Goal: Task Accomplishment & Management: Use online tool/utility

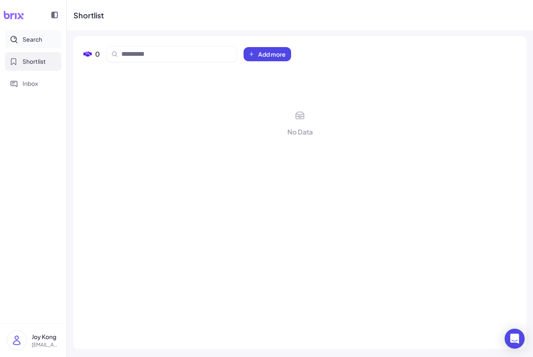
click at [30, 39] on span "Search" at bounding box center [33, 39] width 20 height 9
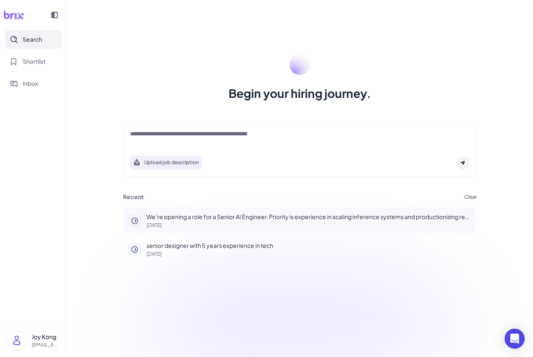
click at [226, 214] on p "We’re opening a role for a Senior AI Engineer. Priority is experience in scalin…" at bounding box center [308, 217] width 325 height 9
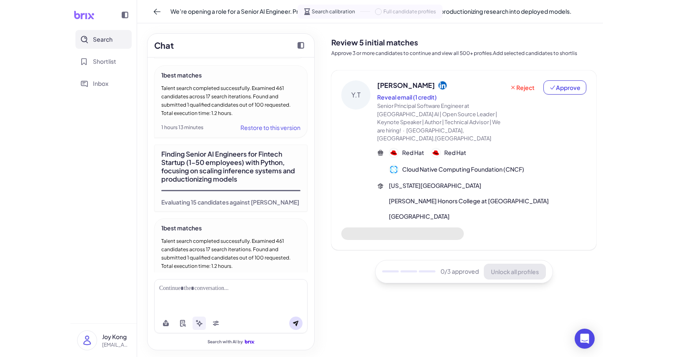
scroll to position [963, 0]
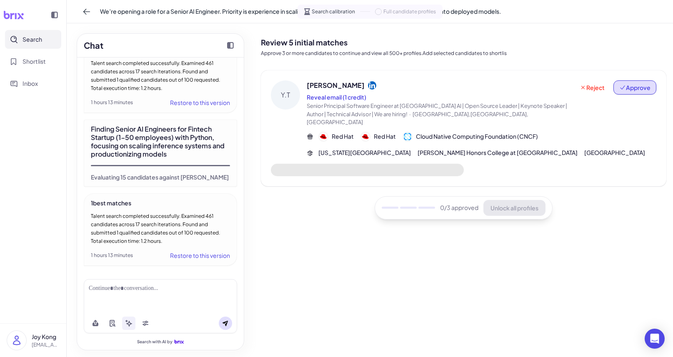
click at [502, 89] on button "Approve" at bounding box center [635, 87] width 43 height 14
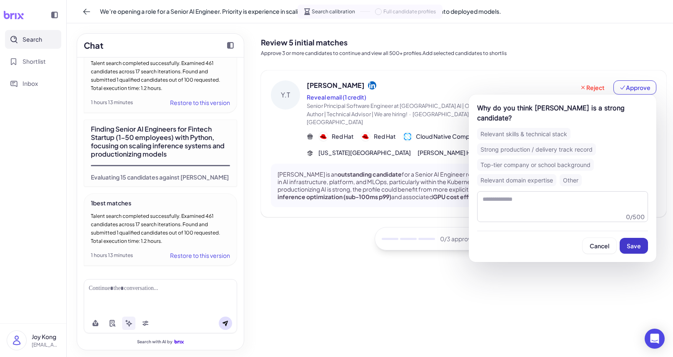
click at [502, 242] on span "Save" at bounding box center [634, 246] width 14 height 8
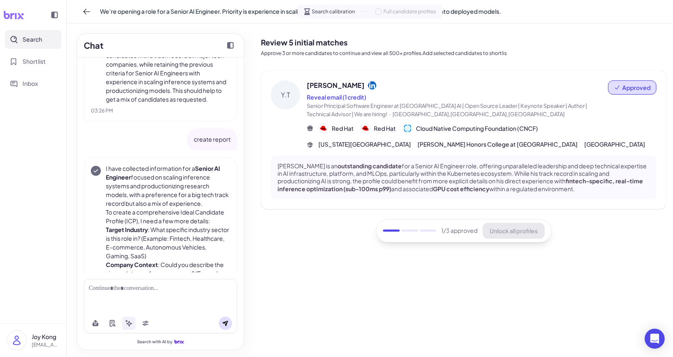
scroll to position [0, 0]
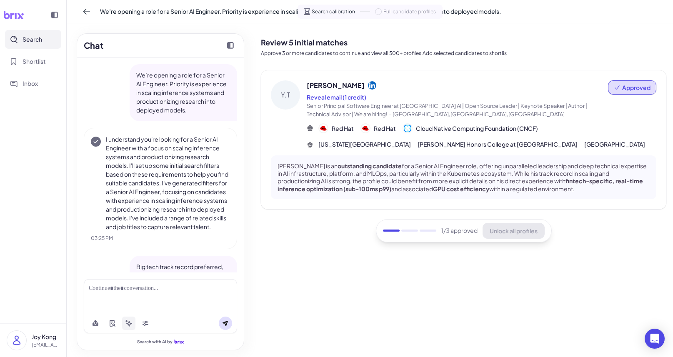
click at [129, 323] on icon at bounding box center [129, 324] width 6 height 6
click at [184, 282] on div at bounding box center [160, 296] width 153 height 34
click at [182, 288] on div at bounding box center [160, 288] width 143 height 9
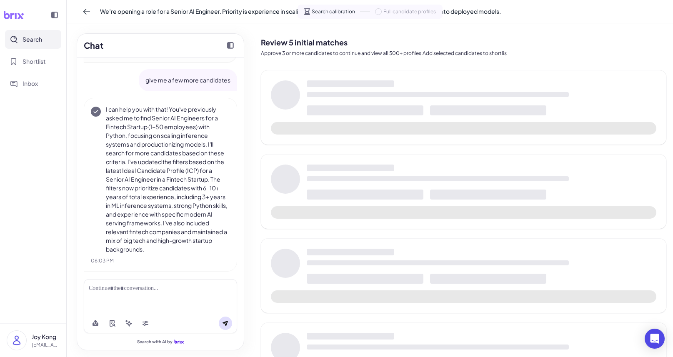
scroll to position [1173, 0]
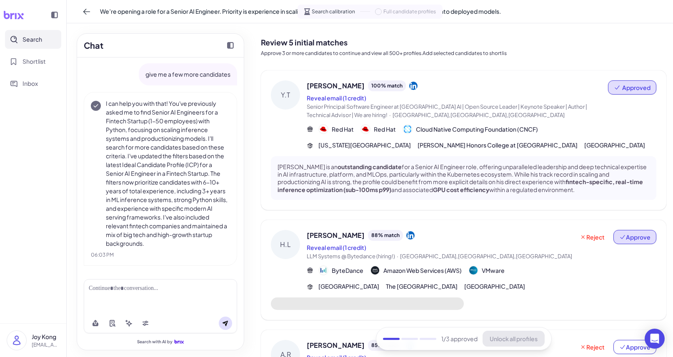
click at [502, 239] on span "Approve" at bounding box center [635, 237] width 31 height 8
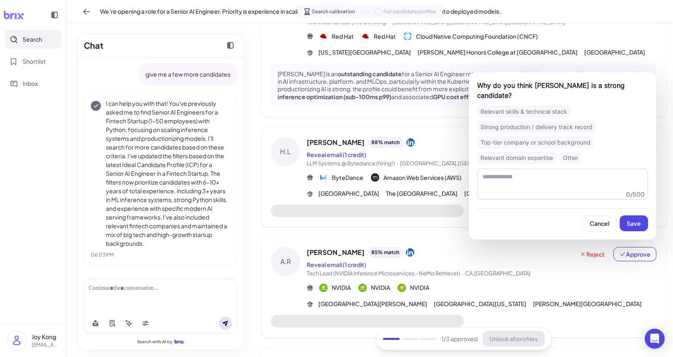
scroll to position [112, 0]
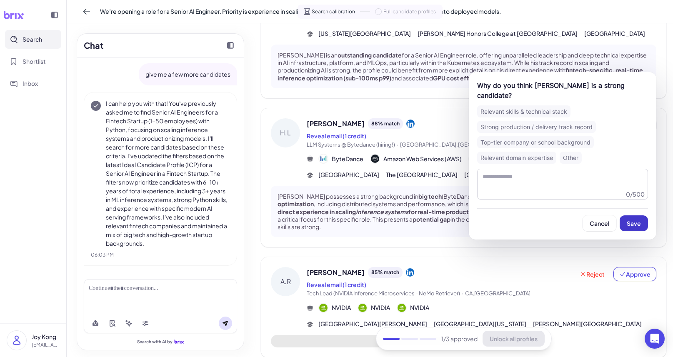
click at [502, 220] on span "Save" at bounding box center [634, 224] width 14 height 8
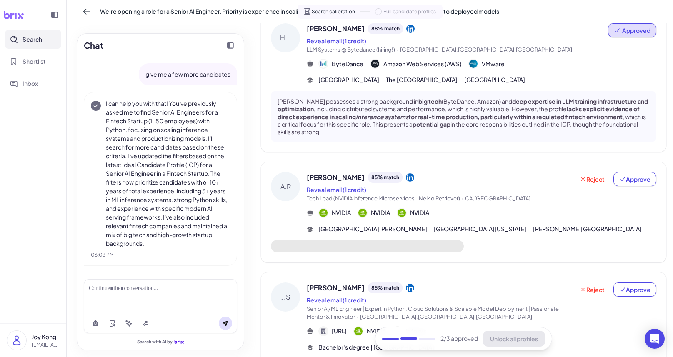
scroll to position [214, 0]
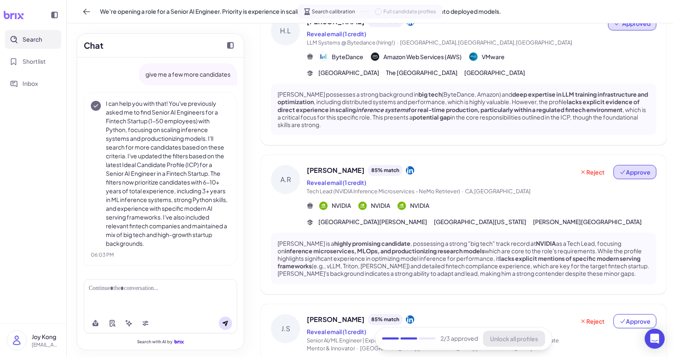
click at [502, 173] on span "Approve" at bounding box center [635, 172] width 31 height 8
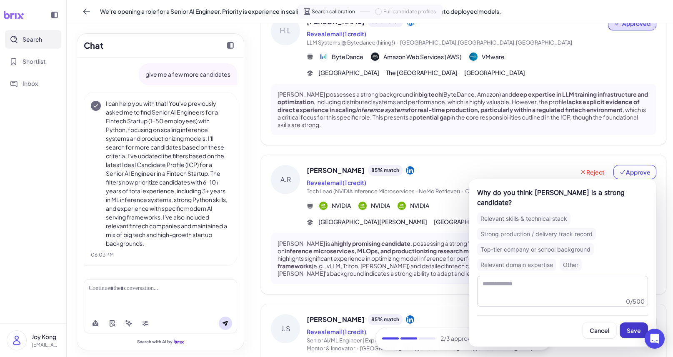
click at [502, 327] on span "Save" at bounding box center [634, 331] width 14 height 8
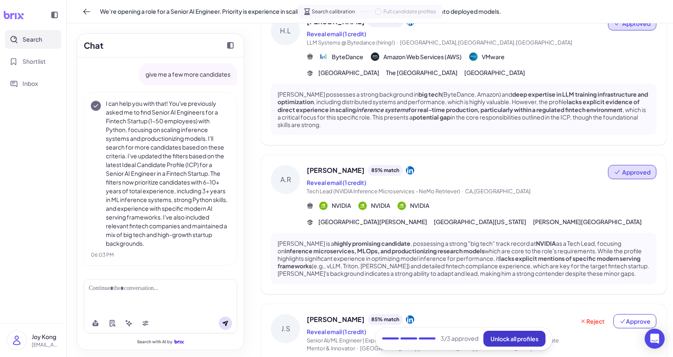
click at [502, 342] on button "Unlock all profiles" at bounding box center [515, 339] width 62 height 16
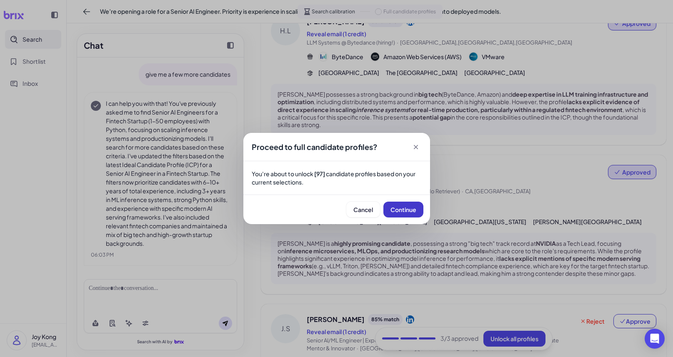
click at [414, 213] on span "Continue" at bounding box center [404, 210] width 26 height 8
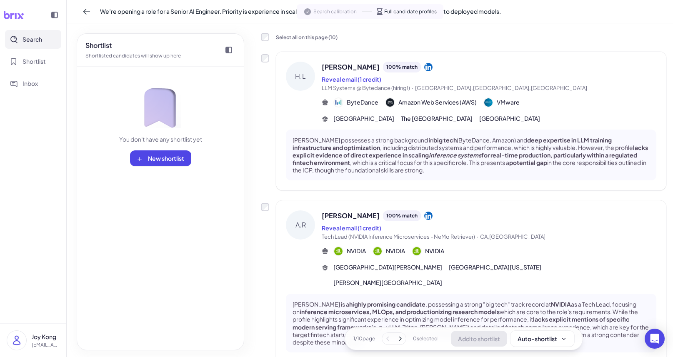
scroll to position [0, 0]
